Goal: Transaction & Acquisition: Subscribe to service/newsletter

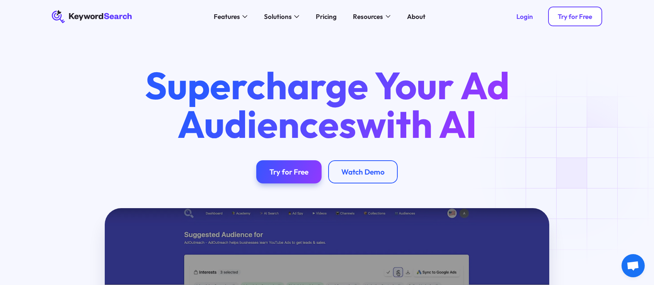
click at [563, 16] on div "Try for Free" at bounding box center [574, 16] width 34 height 8
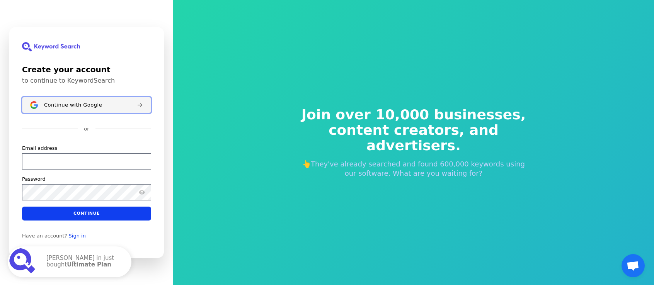
click at [91, 106] on span "Continue with Google" at bounding box center [73, 105] width 58 height 6
